Goal: Navigation & Orientation: Find specific page/section

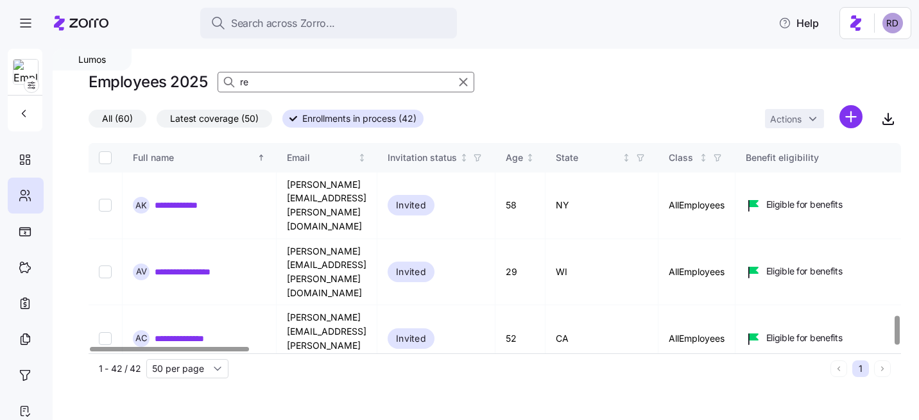
scroll to position [1262, 0]
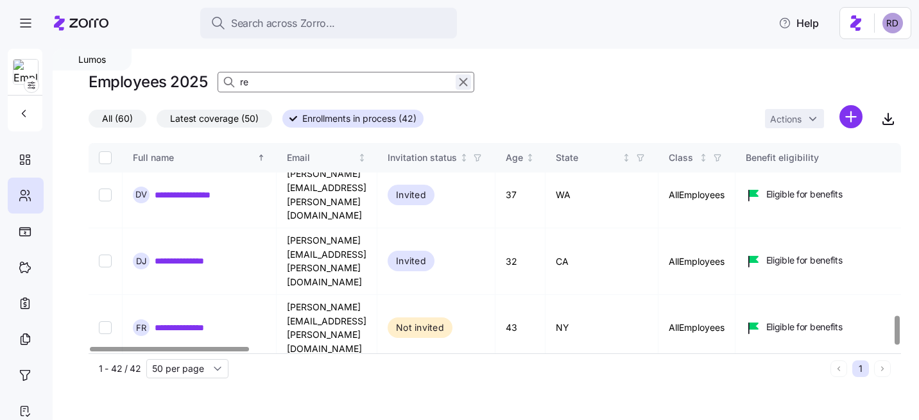
click at [462, 84] on icon "button" at bounding box center [463, 81] width 14 height 15
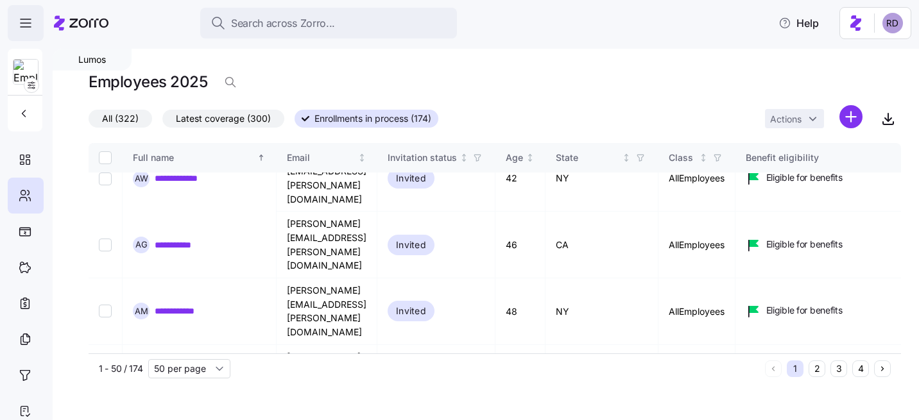
click at [42, 20] on span "button" at bounding box center [25, 23] width 35 height 35
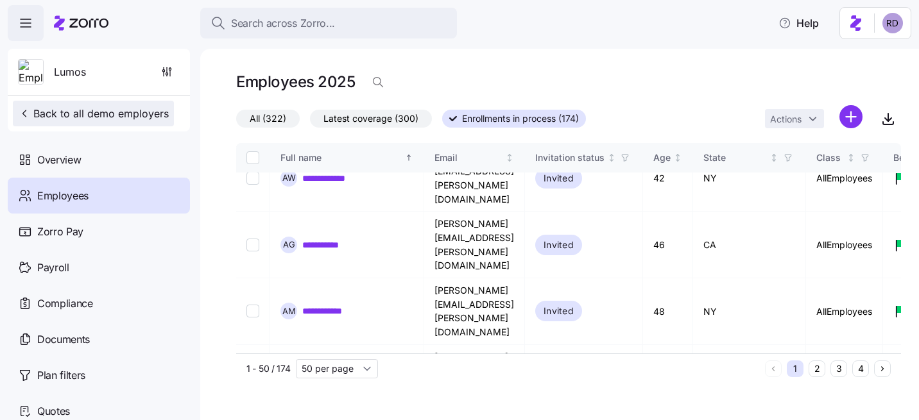
click at [69, 107] on span "Back to all demo employers" at bounding box center [93, 113] width 151 height 15
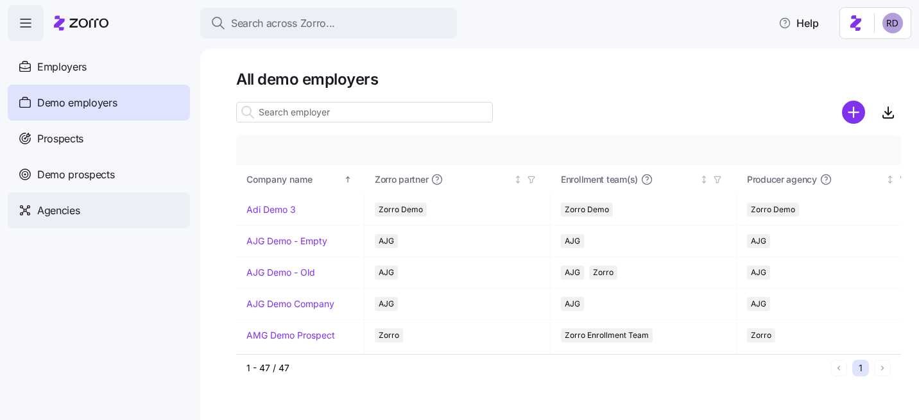
click at [90, 207] on div "Agencies" at bounding box center [99, 211] width 182 height 36
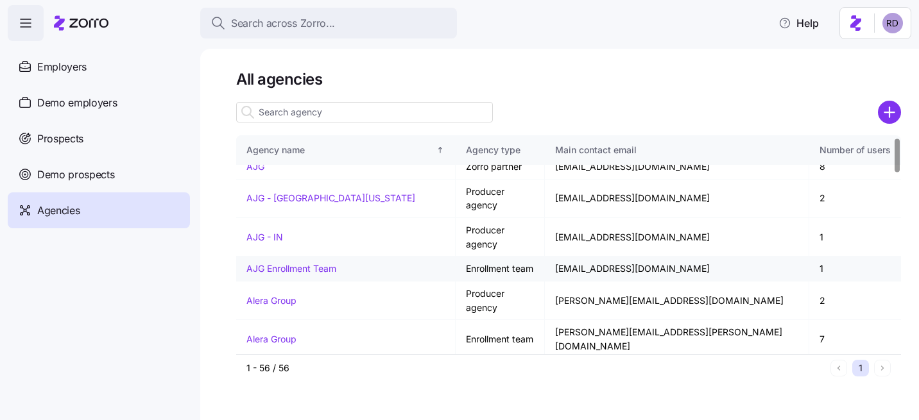
scroll to position [11, 0]
click at [275, 295] on link "Alera Group" at bounding box center [272, 300] width 50 height 11
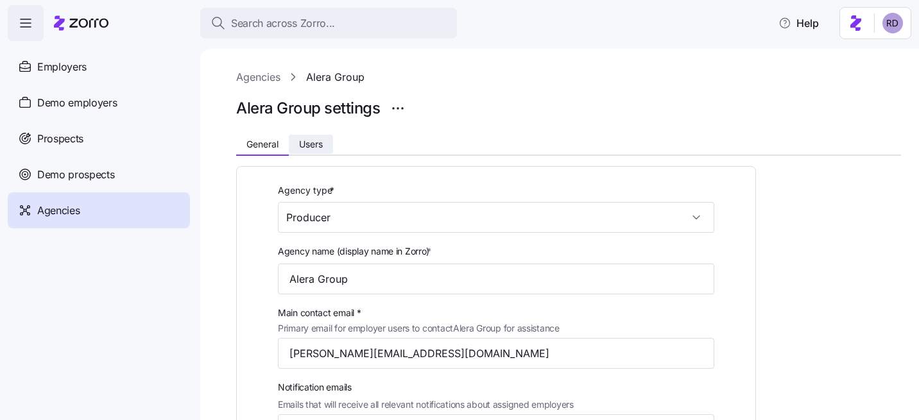
click at [312, 146] on span "Users" at bounding box center [311, 144] width 24 height 9
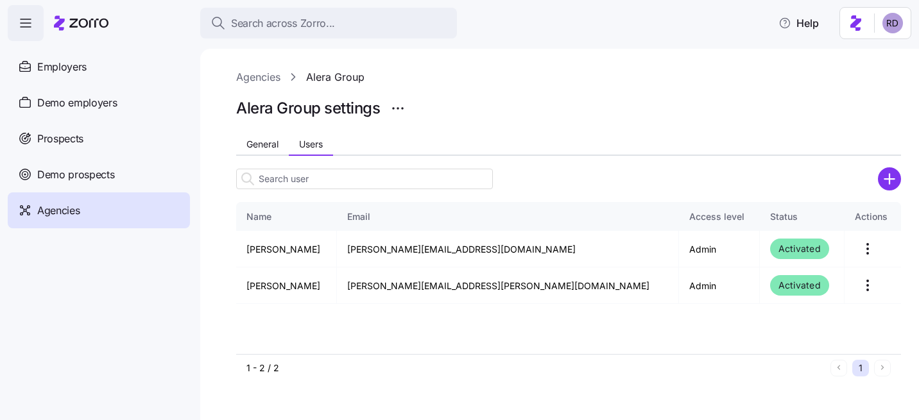
click at [259, 77] on link "Agencies" at bounding box center [258, 77] width 44 height 16
